Goal: Task Accomplishment & Management: Use online tool/utility

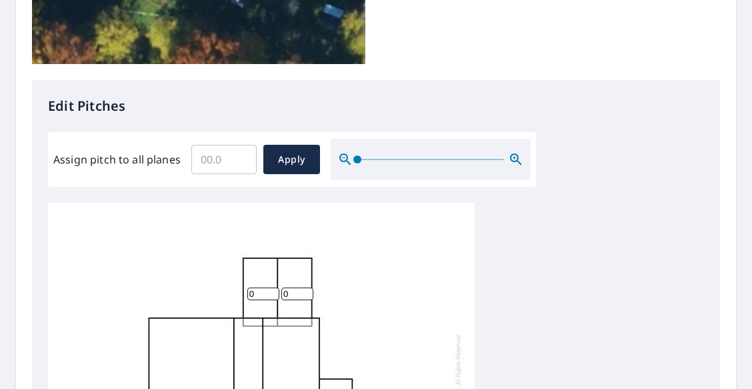
scroll to position [497, 0]
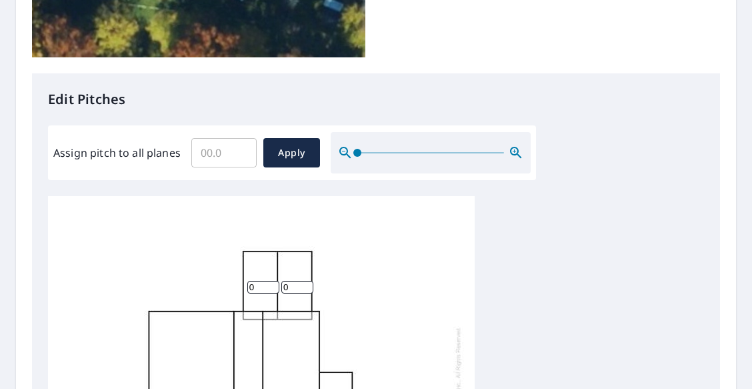
click at [251, 281] on input "0" at bounding box center [263, 287] width 32 height 13
type input "3"
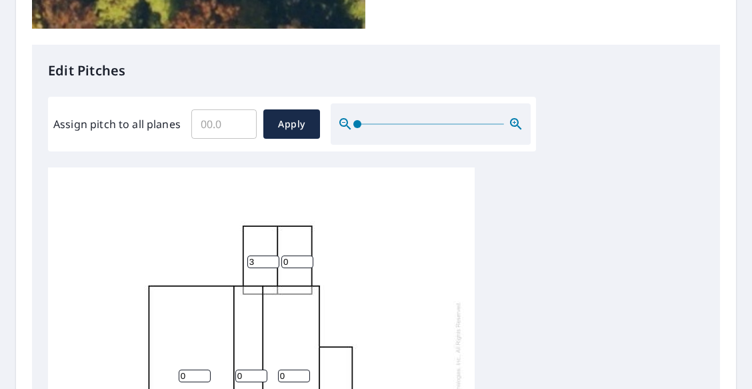
scroll to position [511, 0]
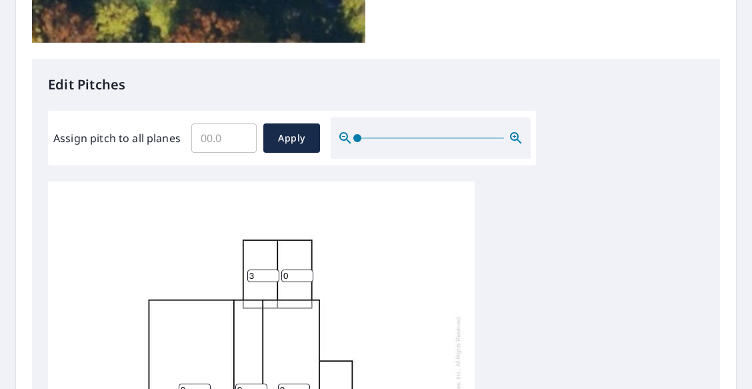
click at [285, 269] on input "0" at bounding box center [297, 275] width 32 height 13
type input "7"
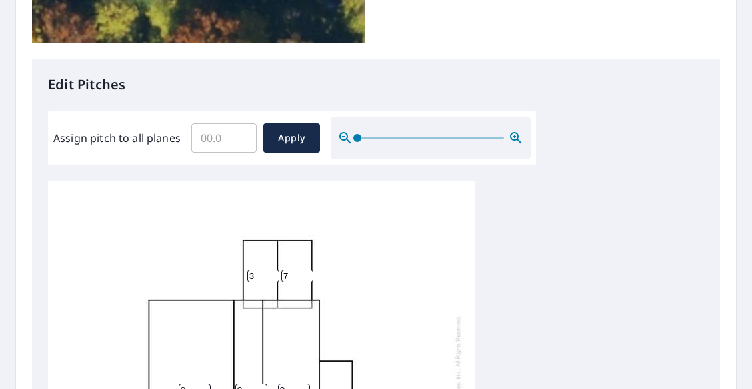
type input "2"
click at [245, 383] on input "0" at bounding box center [251, 389] width 32 height 13
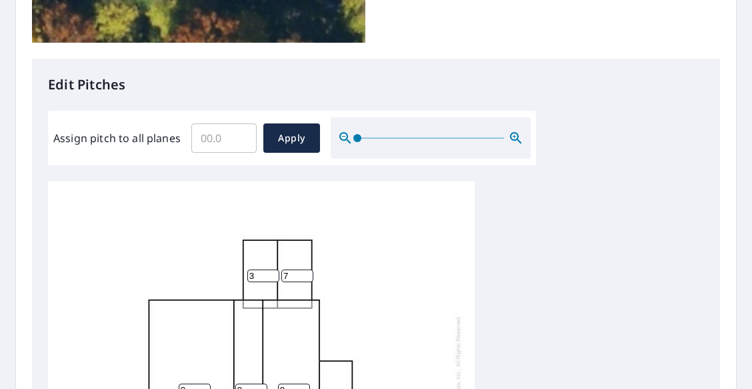
click at [239, 383] on input "0" at bounding box center [251, 389] width 32 height 13
type input "8"
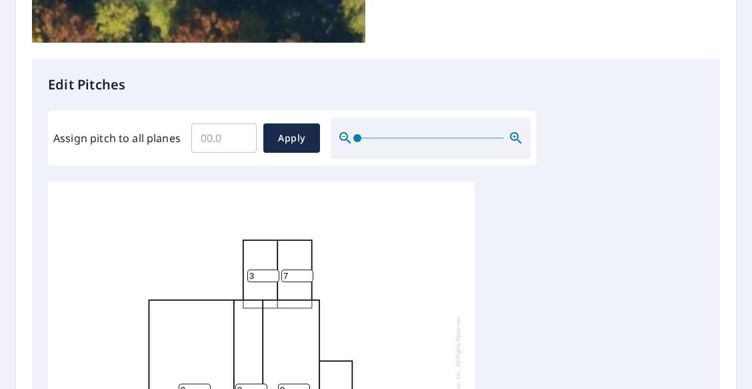
type input "1"
click at [284, 383] on input "0" at bounding box center [294, 389] width 32 height 13
drag, startPoint x: 284, startPoint y: 161, endPoint x: 275, endPoint y: 160, distance: 8.7
click at [275, 181] on div "0 0 1 8 2 7 3" at bounding box center [261, 390] width 427 height 419
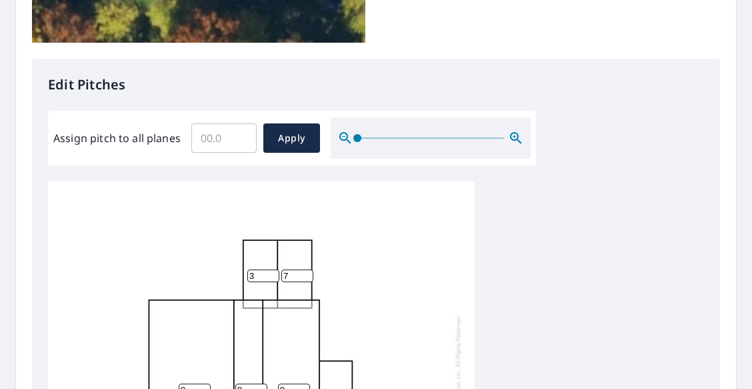
type input "8"
click at [187, 383] on input "0" at bounding box center [195, 389] width 32 height 13
drag, startPoint x: 187, startPoint y: 163, endPoint x: 173, endPoint y: 158, distance: 14.4
click at [173, 181] on div "0 8 1 8 2 7 3" at bounding box center [261, 390] width 427 height 419
type input "3"
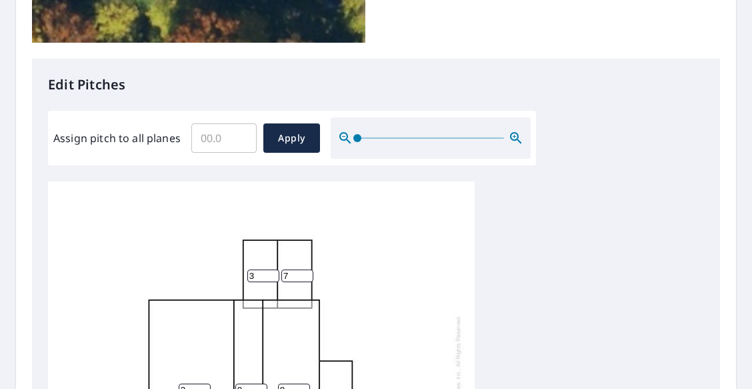
click at [144, 265] on div "3 8 1 8 2 7 3" at bounding box center [261, 390] width 427 height 419
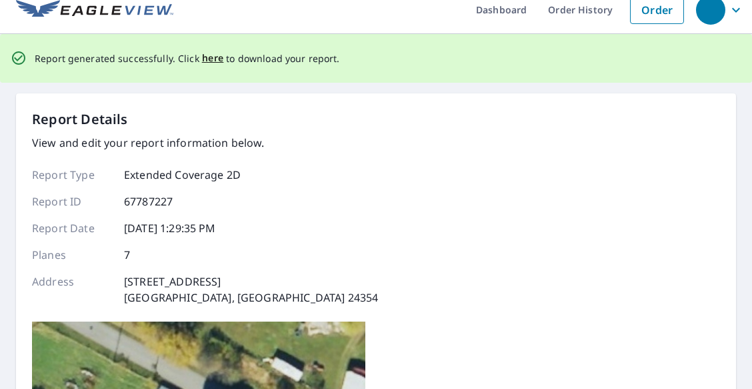
scroll to position [0, 0]
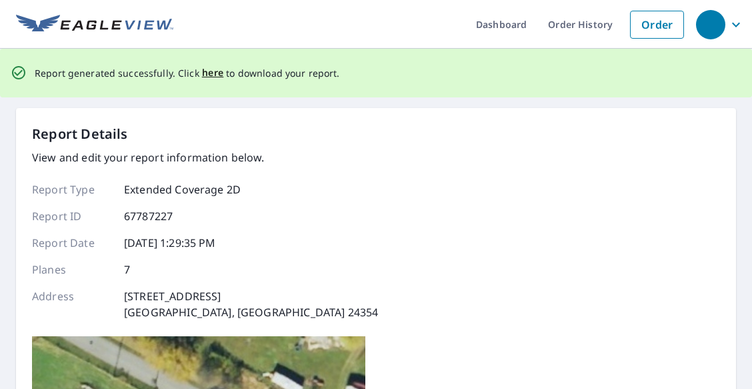
click at [215, 71] on span "here" at bounding box center [213, 73] width 22 height 17
